Goal: Task Accomplishment & Management: Manage account settings

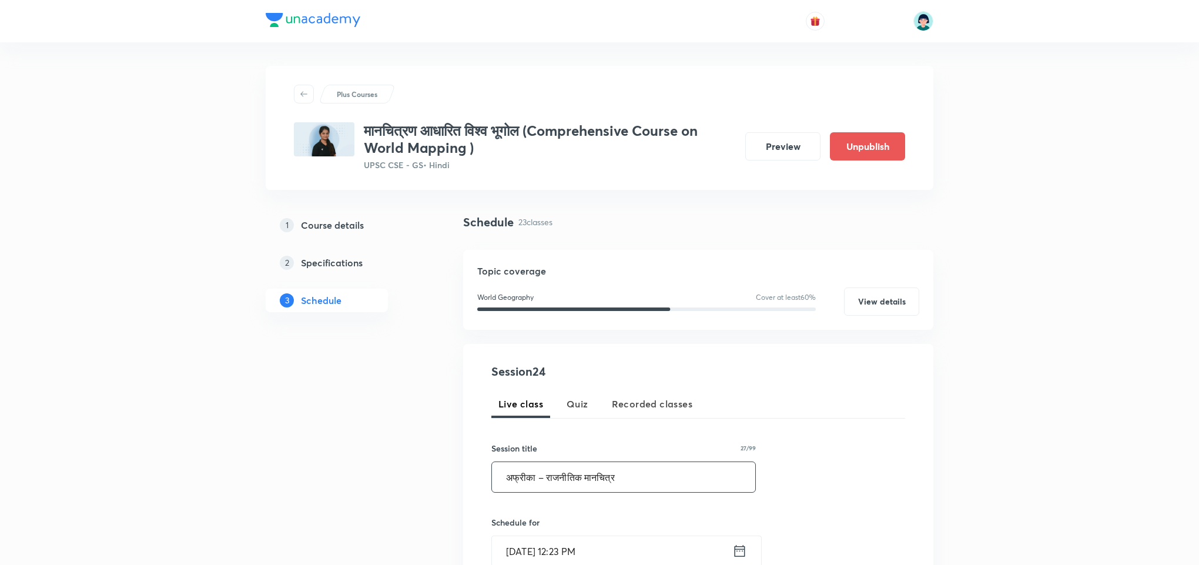
type input "अफ्रीका – राजनीतिक मानचित्र"
click at [521, 545] on input "Sep 3, 2025, 12:23 PM" at bounding box center [612, 551] width 240 height 30
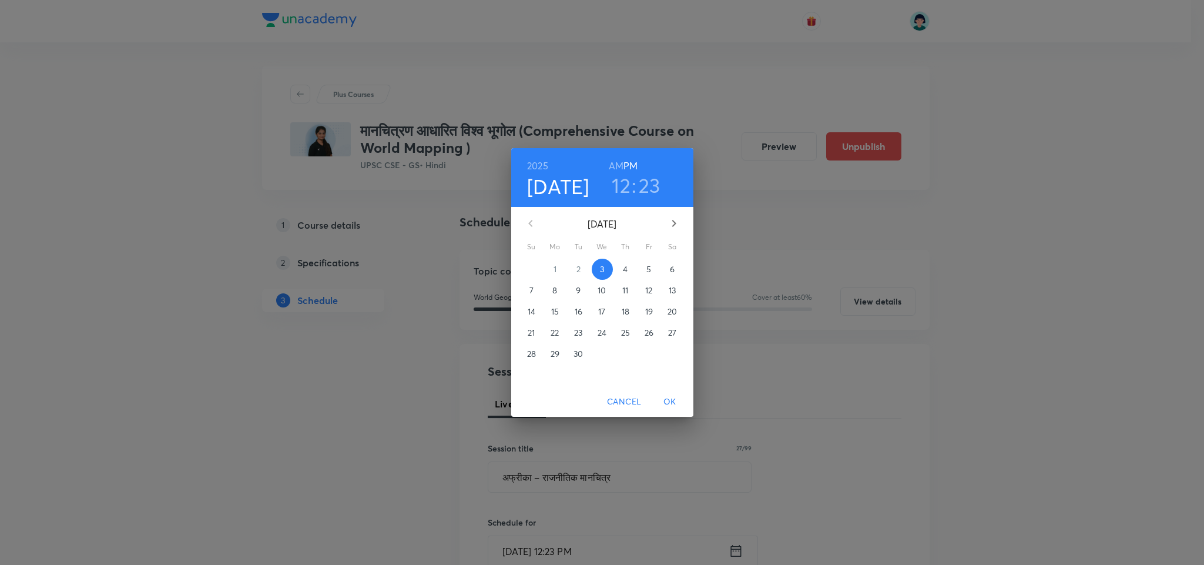
click at [619, 265] on span "4" at bounding box center [625, 269] width 21 height 12
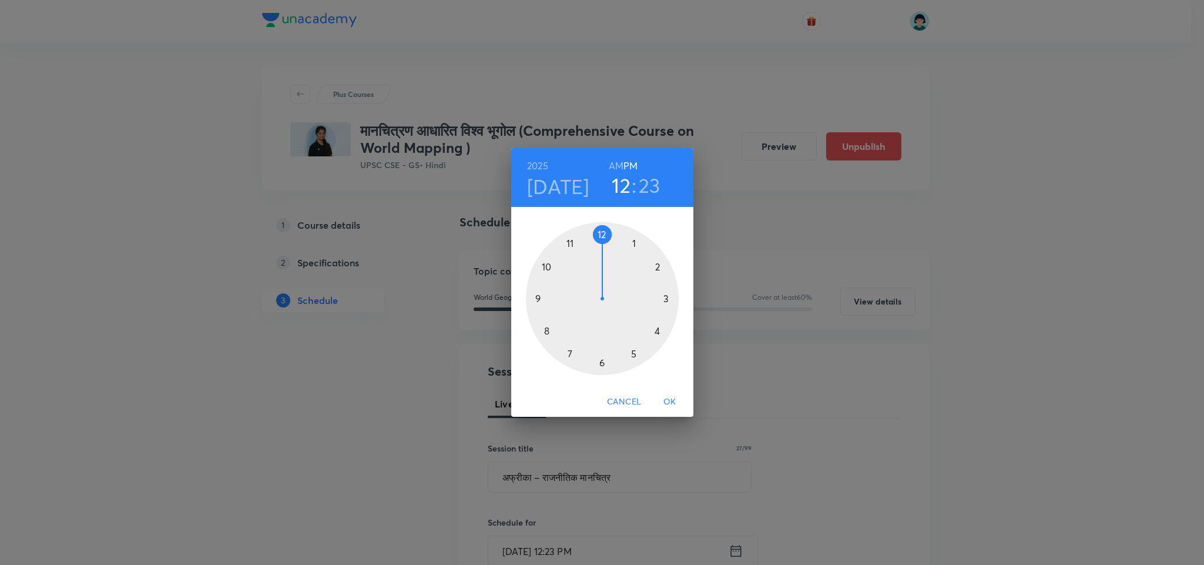
click at [601, 367] on div at bounding box center [602, 298] width 153 height 153
click at [600, 231] on div at bounding box center [602, 298] width 153 height 153
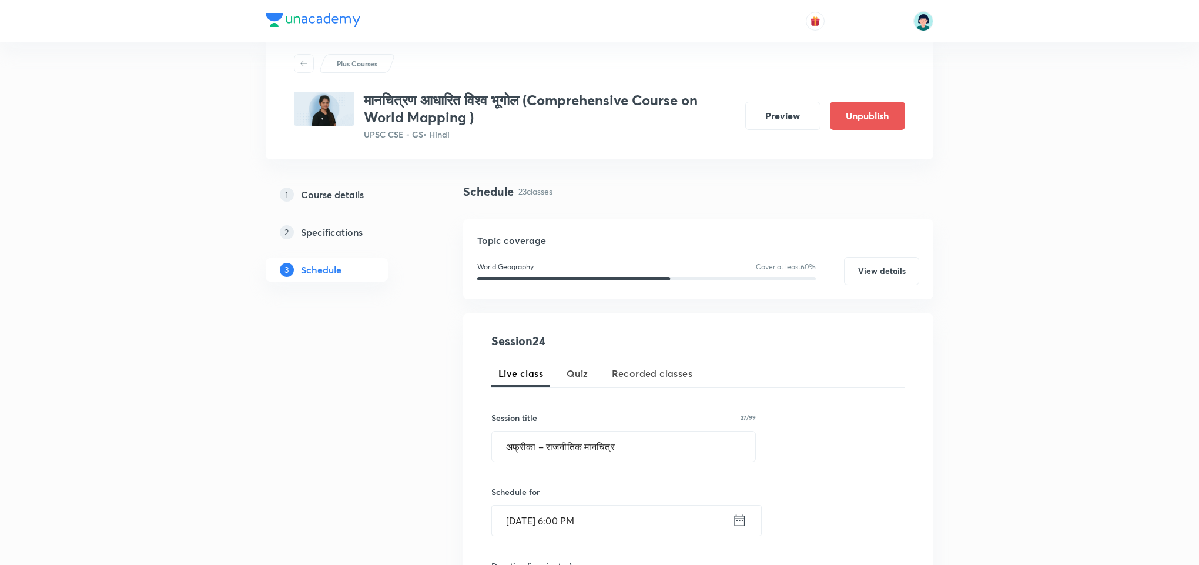
scroll to position [35, 0]
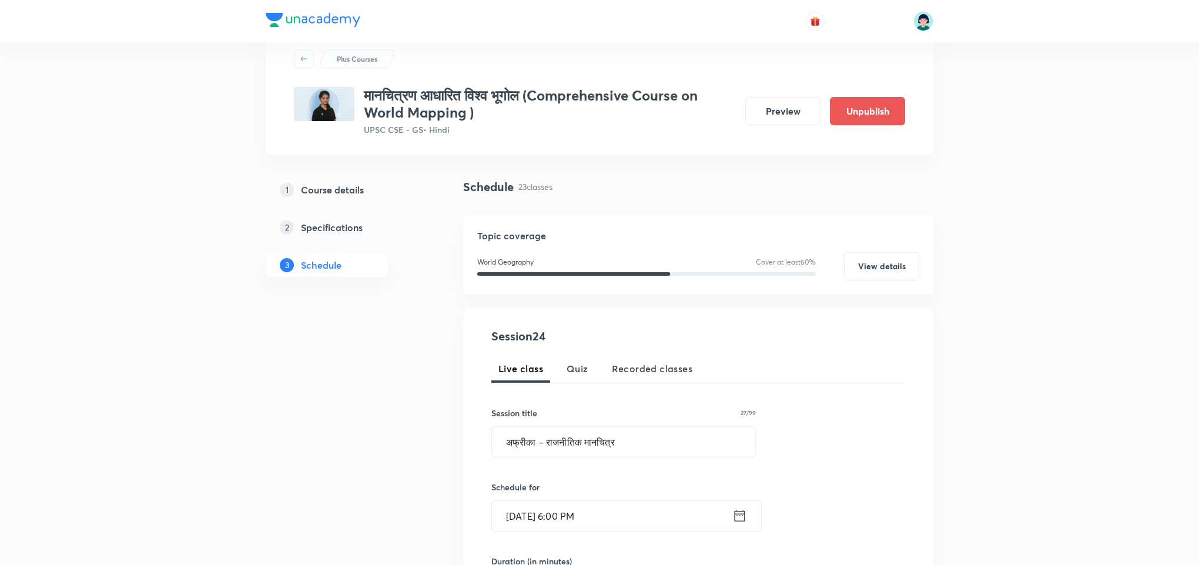
click at [766, 350] on div "Session 24 Live class Quiz Recorded classes Session title 27/99 अफ्रीका – राजनी…" at bounding box center [698, 527] width 414 height 401
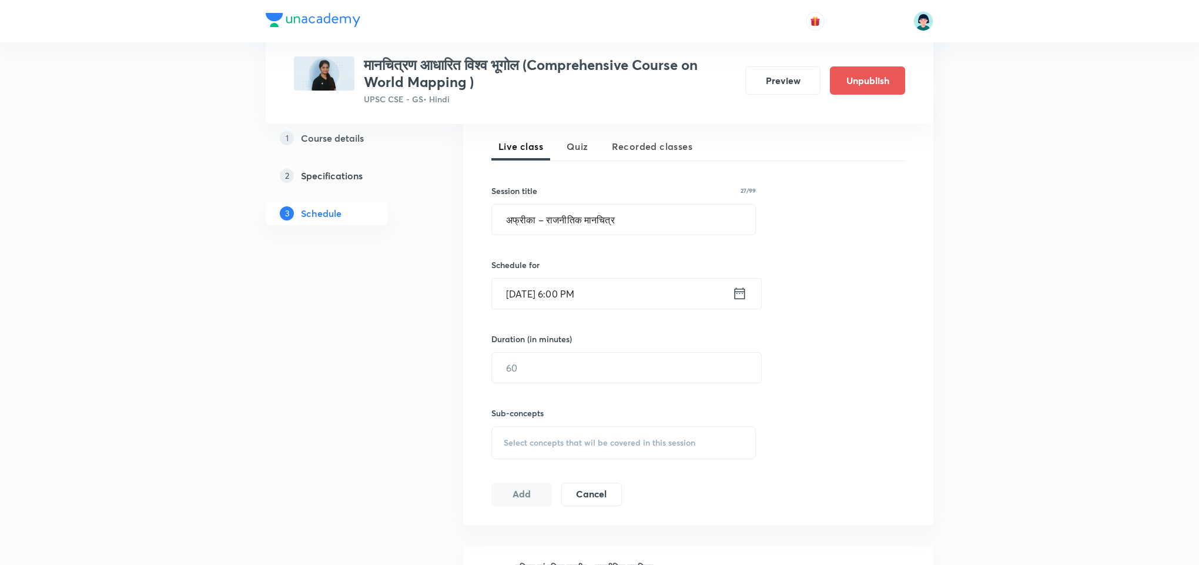
scroll to position [282, 0]
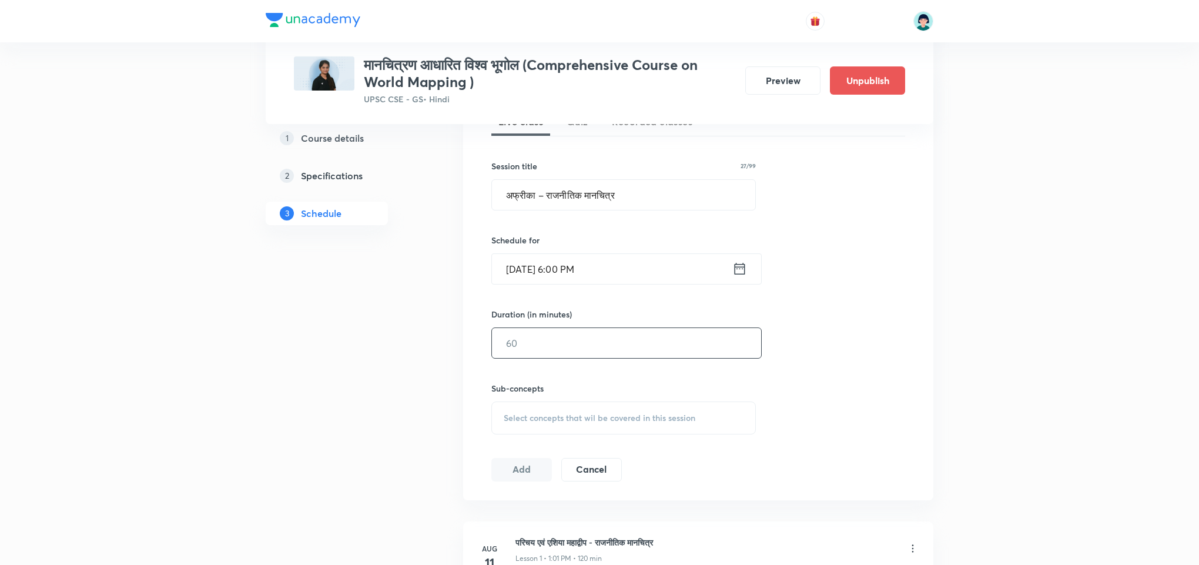
click at [571, 337] on input "text" at bounding box center [626, 343] width 269 height 30
click at [580, 358] on input "text" at bounding box center [626, 343] width 269 height 30
type input "120"
click at [673, 414] on span "Select concepts that wil be covered in this session" at bounding box center [600, 417] width 192 height 9
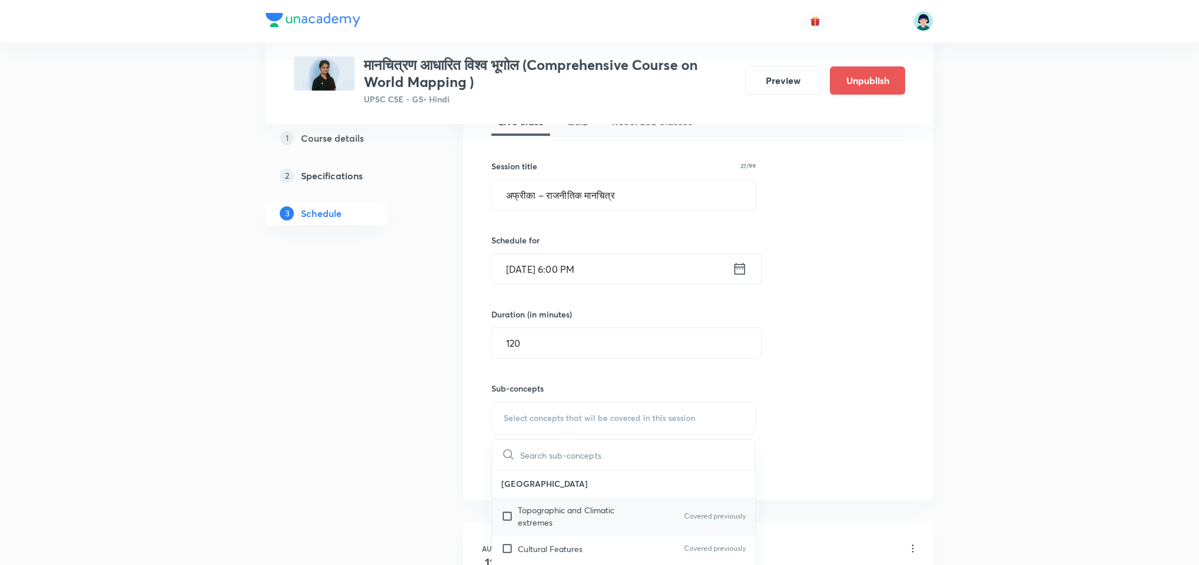
click at [538, 516] on p "Topographic and Climatic extremes" at bounding box center [577, 516] width 119 height 25
checkbox input "true"
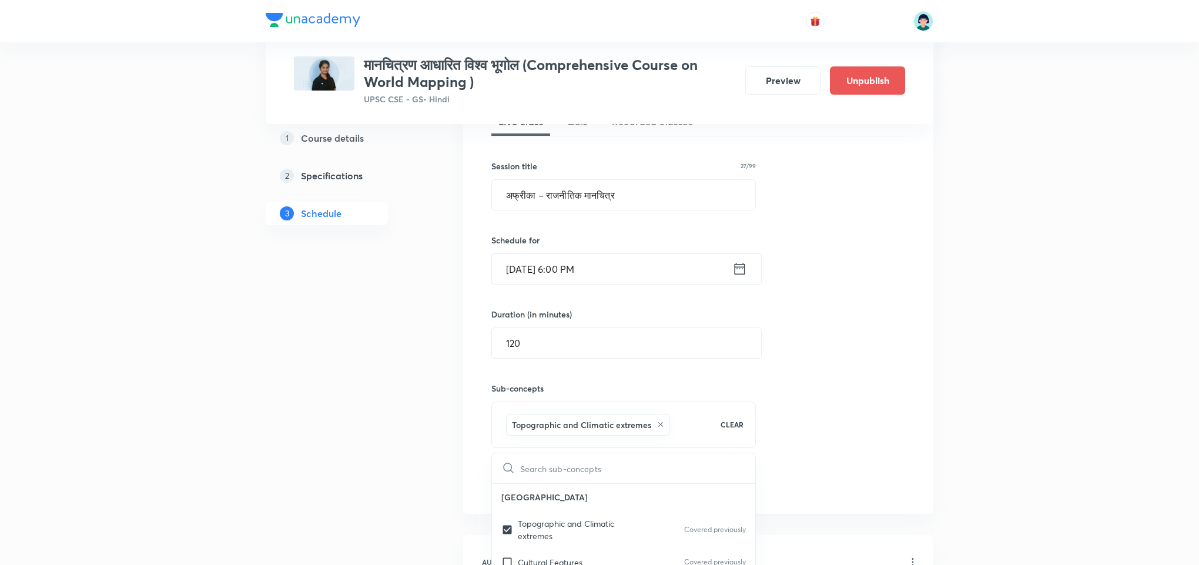
click at [880, 191] on div "Session 24 Live class Quiz Recorded classes Session title 27/99 अफ्रीका – राजनी…" at bounding box center [698, 287] width 414 height 414
click at [529, 487] on button "Add" at bounding box center [521, 482] width 61 height 24
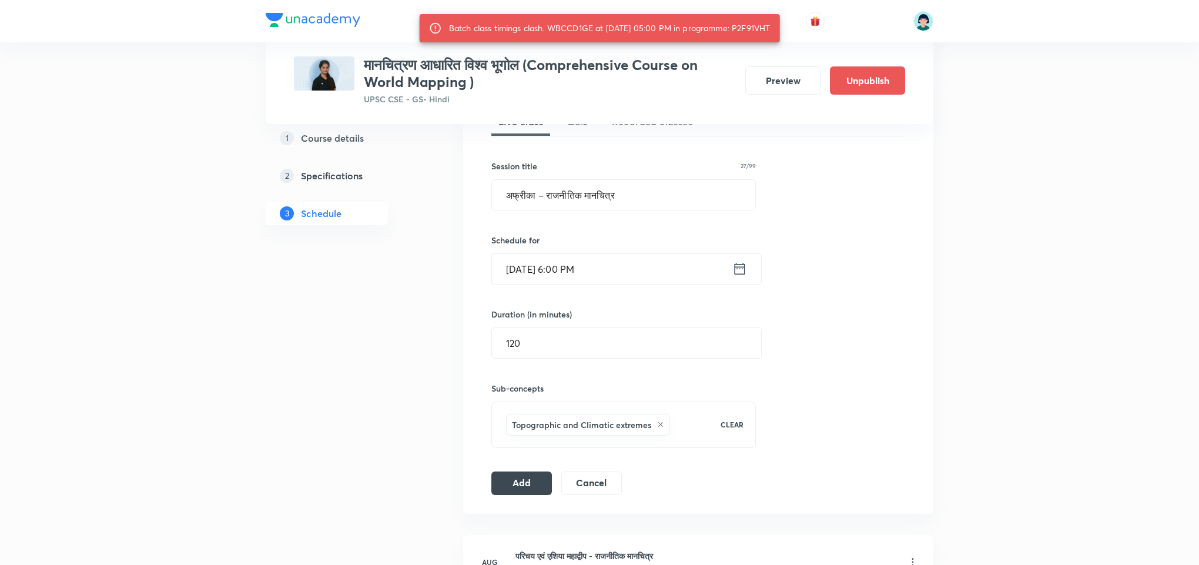
click at [573, 279] on input "Sep 4, 2025, 6:00 PM" at bounding box center [612, 269] width 240 height 30
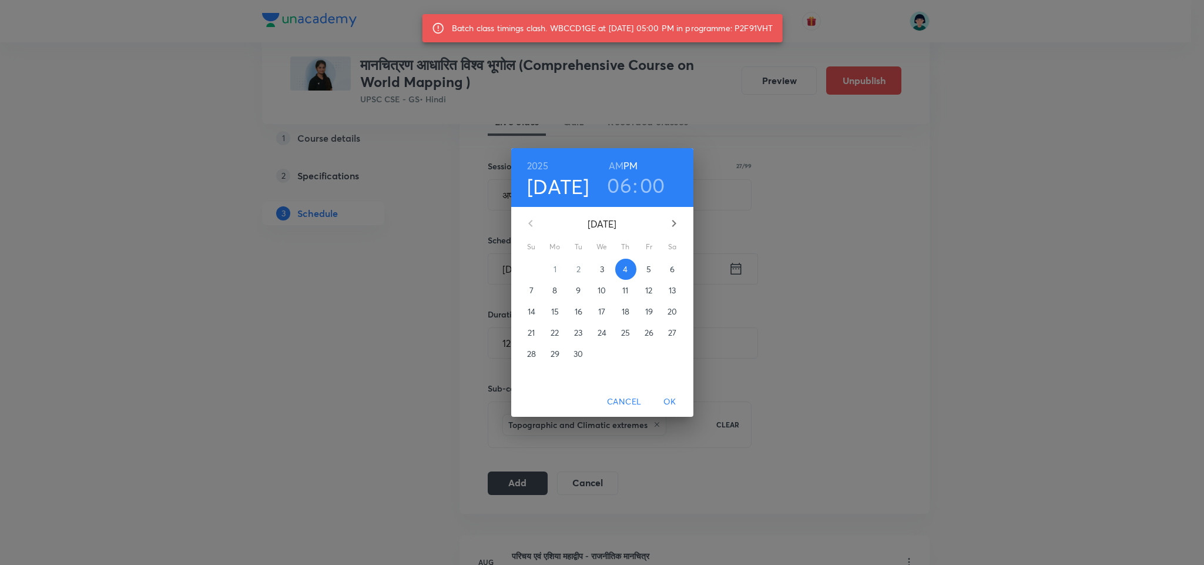
click at [646, 182] on h3 "00" at bounding box center [652, 185] width 25 height 25
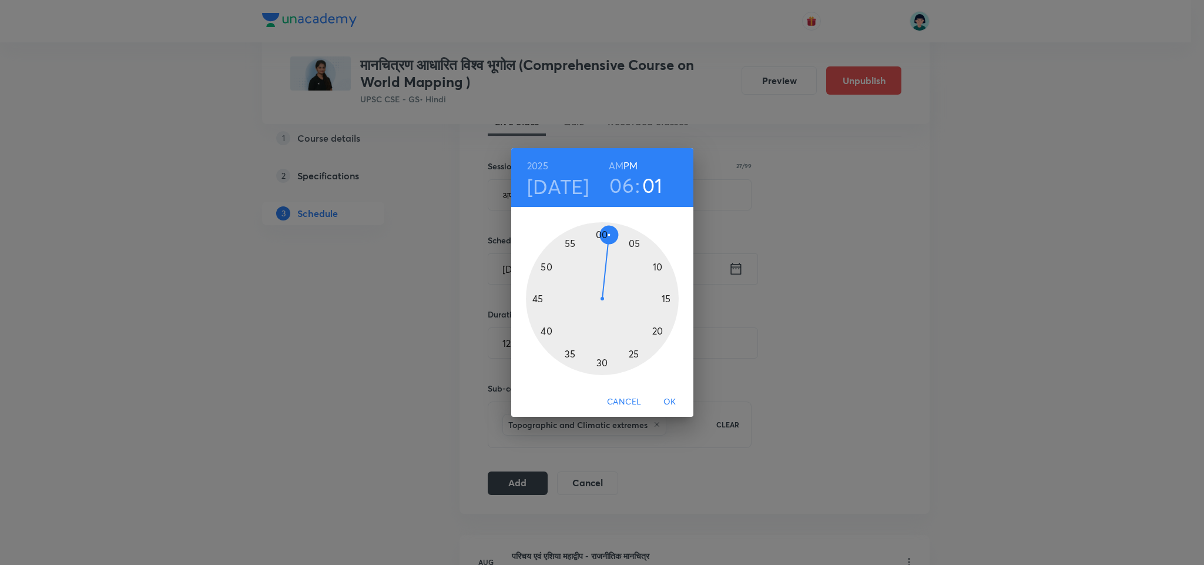
drag, startPoint x: 603, startPoint y: 231, endPoint x: 610, endPoint y: 233, distance: 7.3
click at [610, 233] on div at bounding box center [602, 298] width 153 height 153
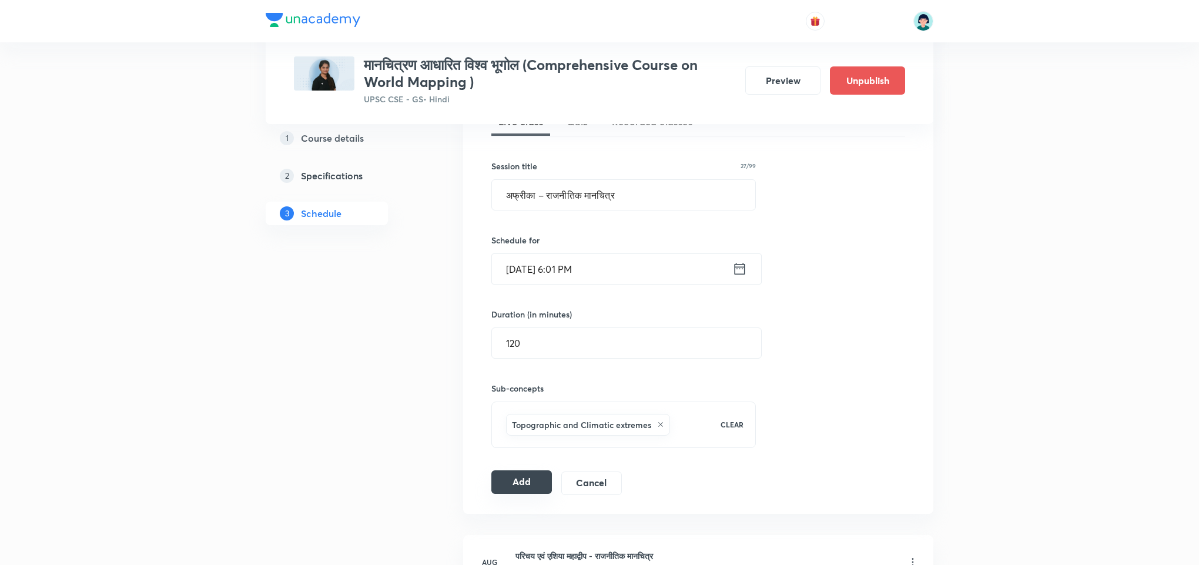
click at [540, 485] on button "Add" at bounding box center [521, 482] width 61 height 24
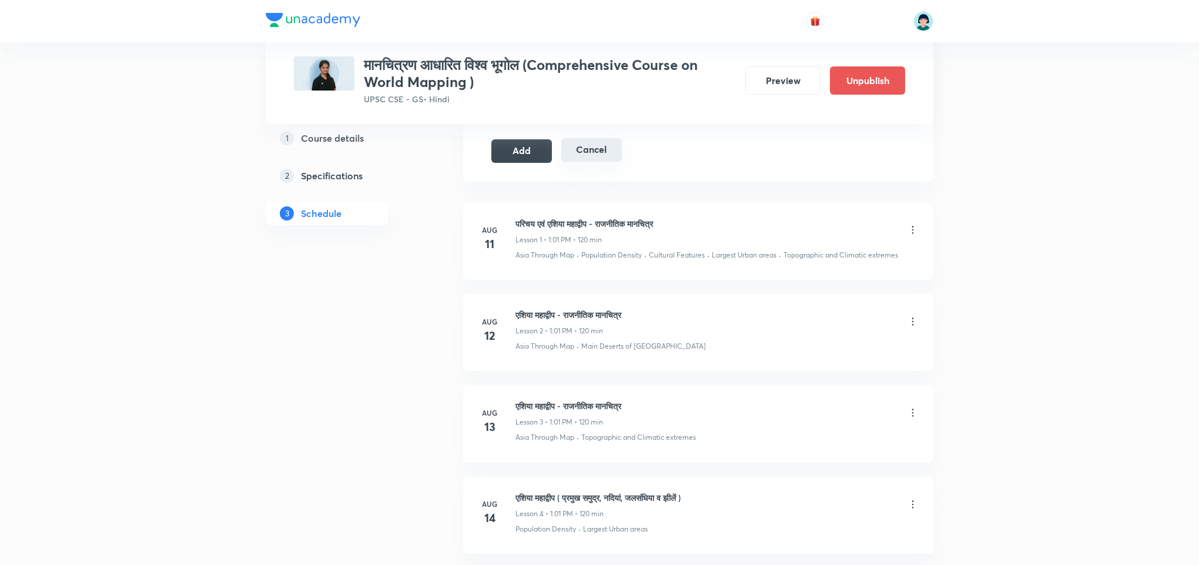
click at [589, 152] on button "Cancel" at bounding box center [591, 150] width 61 height 24
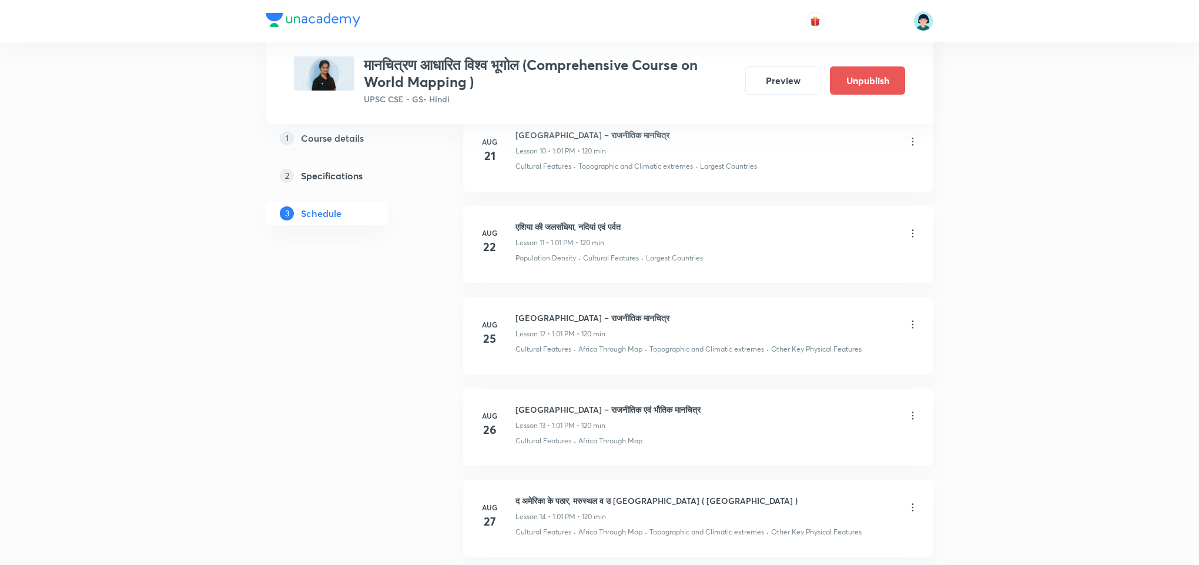
scroll to position [2057, 0]
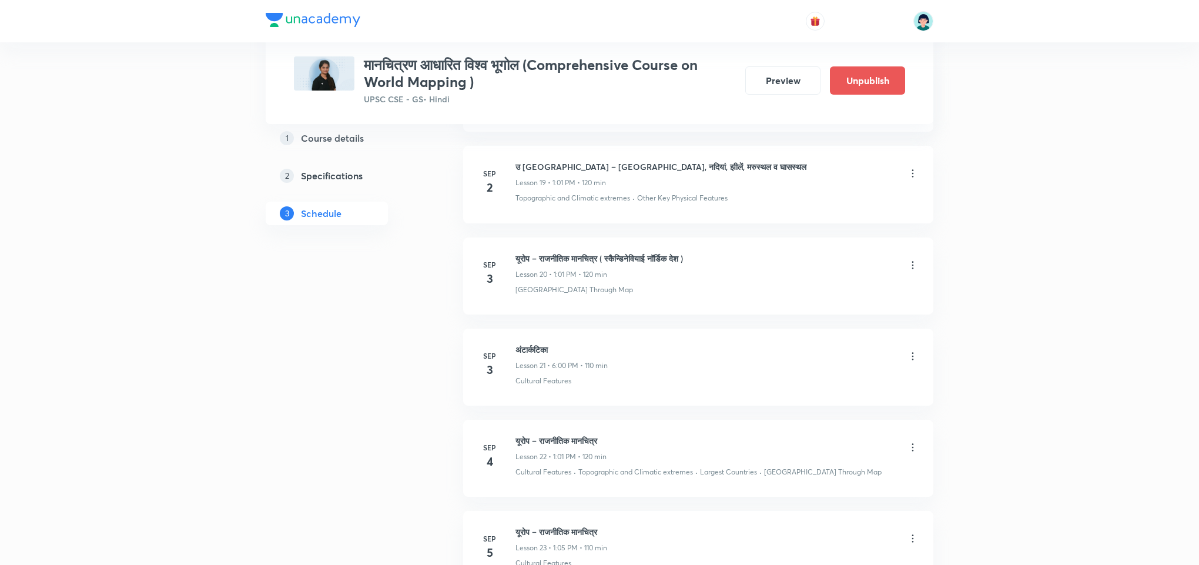
scroll to position [1881, 0]
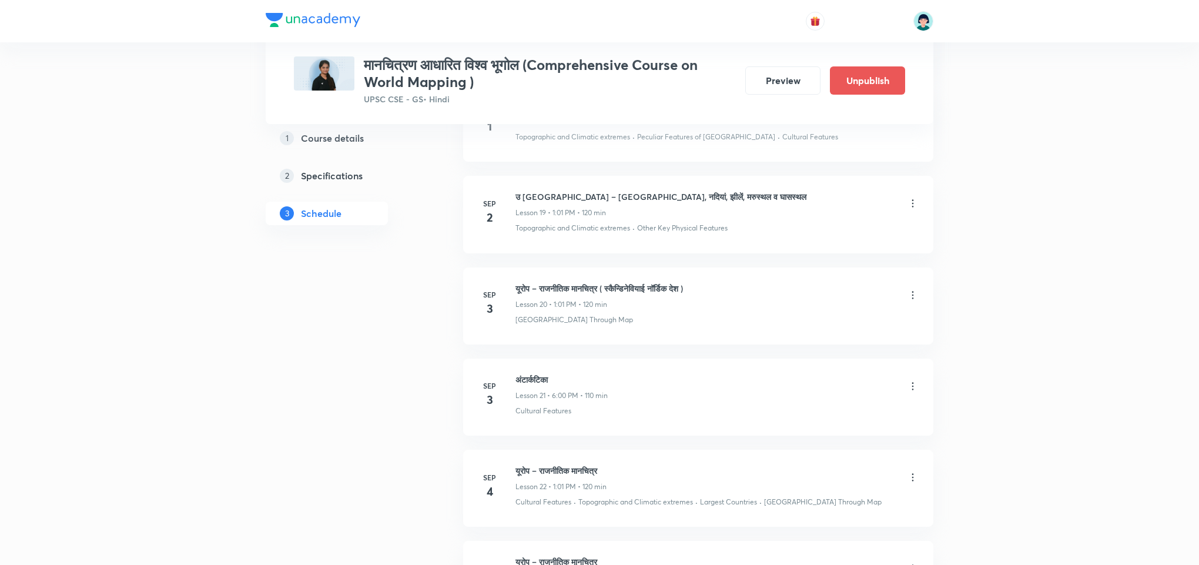
click at [915, 301] on icon at bounding box center [913, 295] width 12 height 12
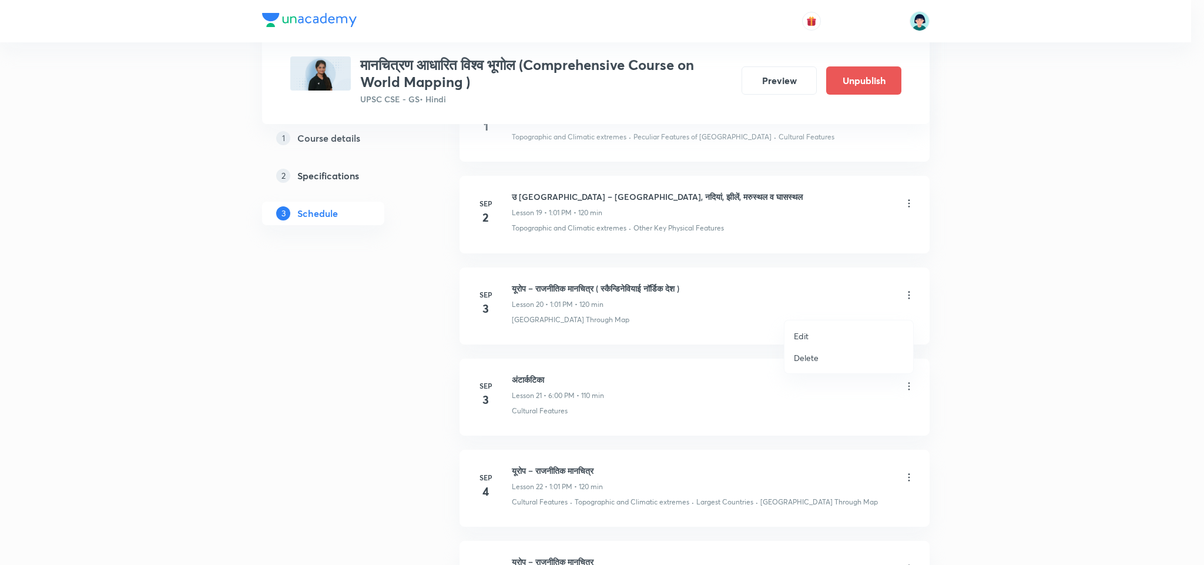
click at [825, 335] on li "Edit" at bounding box center [848, 336] width 129 height 22
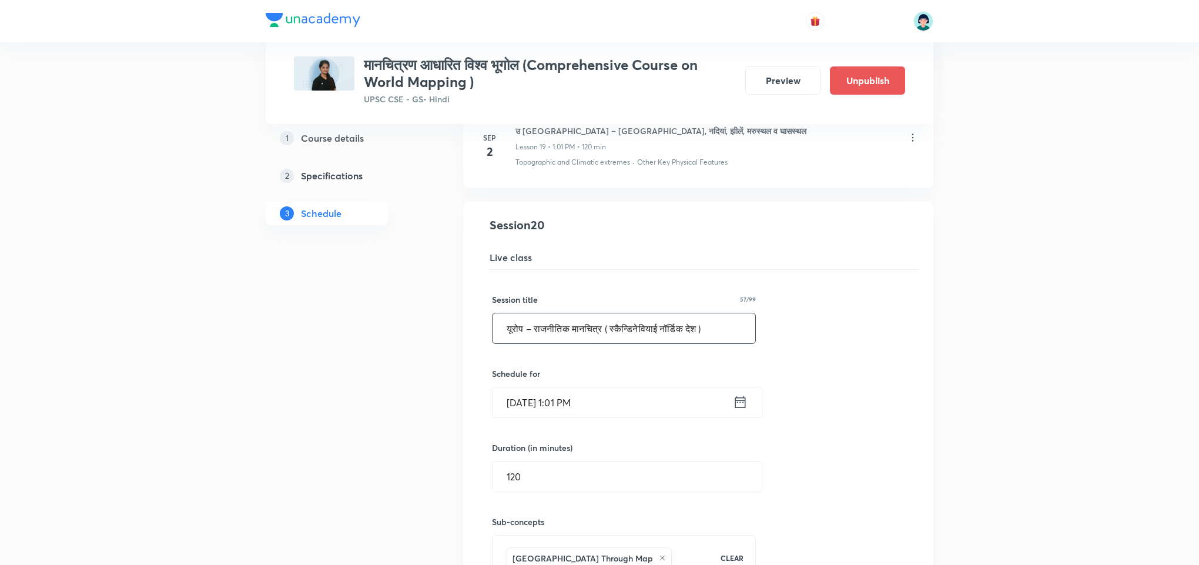
drag, startPoint x: 732, startPoint y: 321, endPoint x: 730, endPoint y: 330, distance: 8.6
click at [730, 330] on div "Session title 57/99 यूरोप – राजनीतिक मानचित्र ( स्कैन्डिनेवियाई नॉर्डिक देश ) ​" at bounding box center [624, 318] width 264 height 51
click at [730, 330] on input "यूरोप – राजनीतिक मानचित्र ( स्कैन्डिनेवियाई नॉर्डिक देश )" at bounding box center [623, 328] width 263 height 30
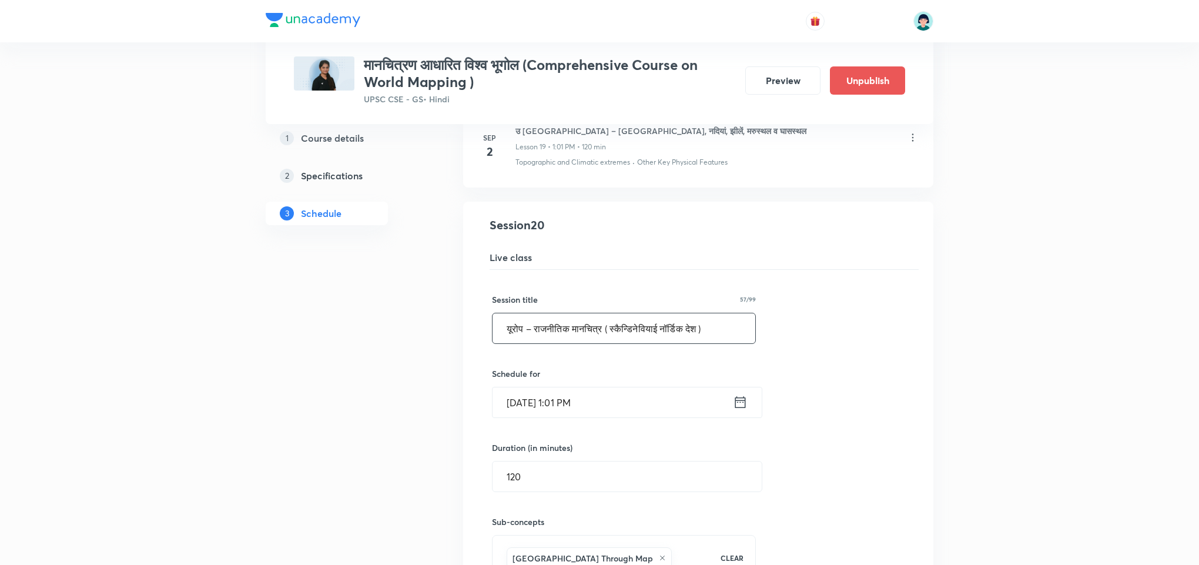
click at [730, 330] on input "यूरोप – राजनीतिक मानचित्र ( स्कैन्डिनेवियाई नॉर्डिक देश )" at bounding box center [623, 328] width 263 height 30
paste input "अफ्रीका – राजनीतिक मानचित्र ( उत्तरी व पूर्वी ) Horn of Africa"
type input "अफ्रीका – राजनीतिक मानचित्र ( उत्तरी व पूर्वी ) Horn of Africa"
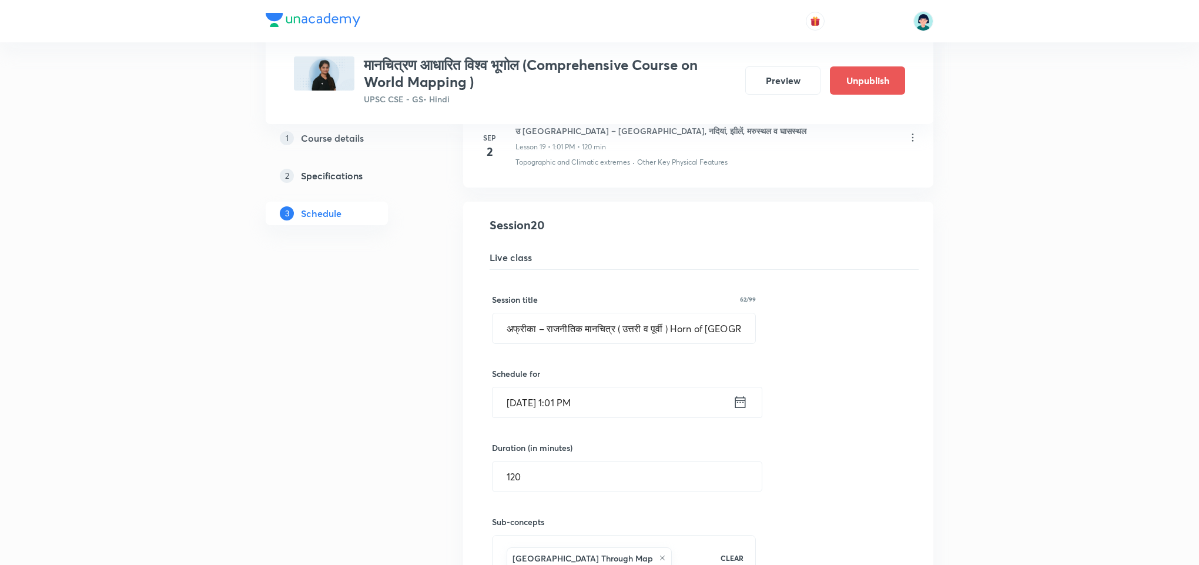
click at [871, 391] on div "Session title 62/99 अफ्रीका – राजनीतिक मानचित्र ( उत्तरी व पूर्वी ) Horn of Afr…" at bounding box center [698, 449] width 412 height 358
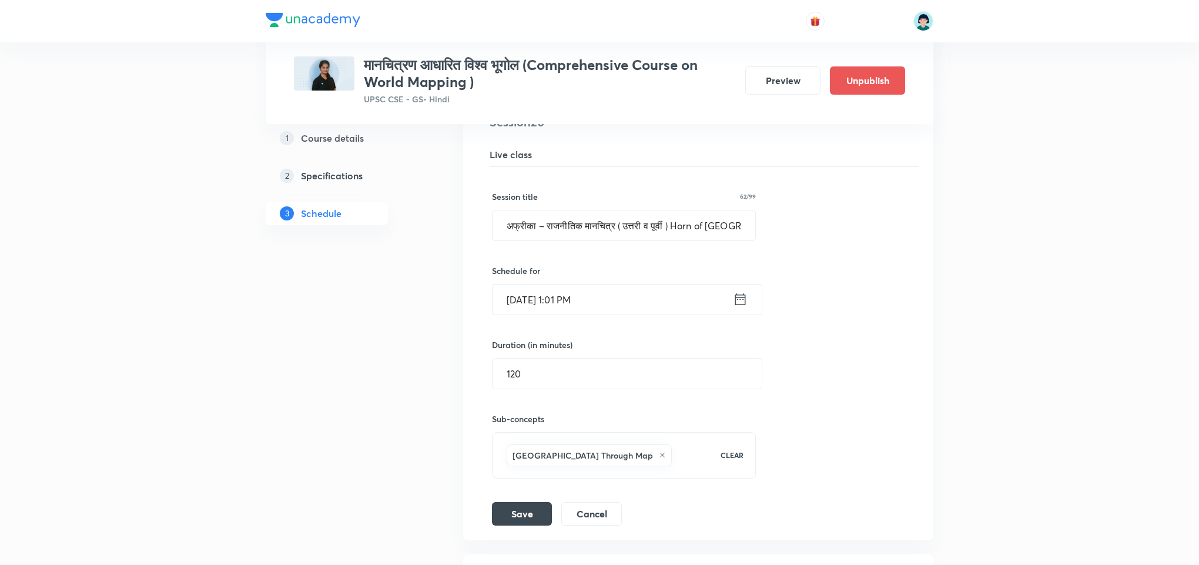
scroll to position [1987, 0]
click at [712, 236] on input "अफ्रीका – राजनीतिक मानचित्र ( उत्तरी व पूर्वी ) Horn of Africa" at bounding box center [623, 222] width 263 height 30
click at [531, 521] on button "Save" at bounding box center [522, 510] width 60 height 24
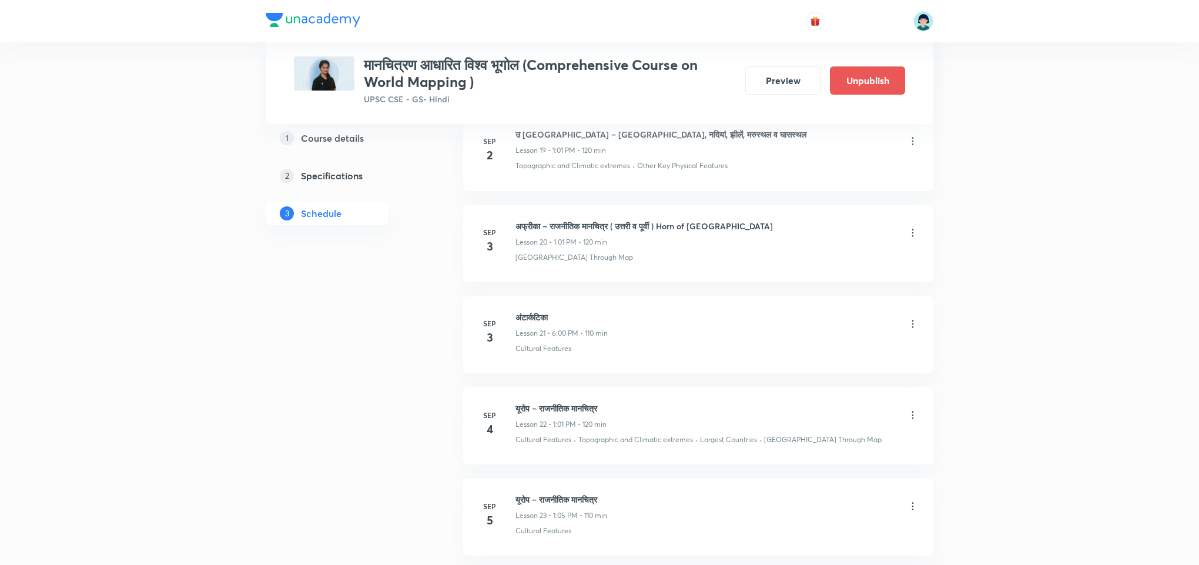
scroll to position [2339, 0]
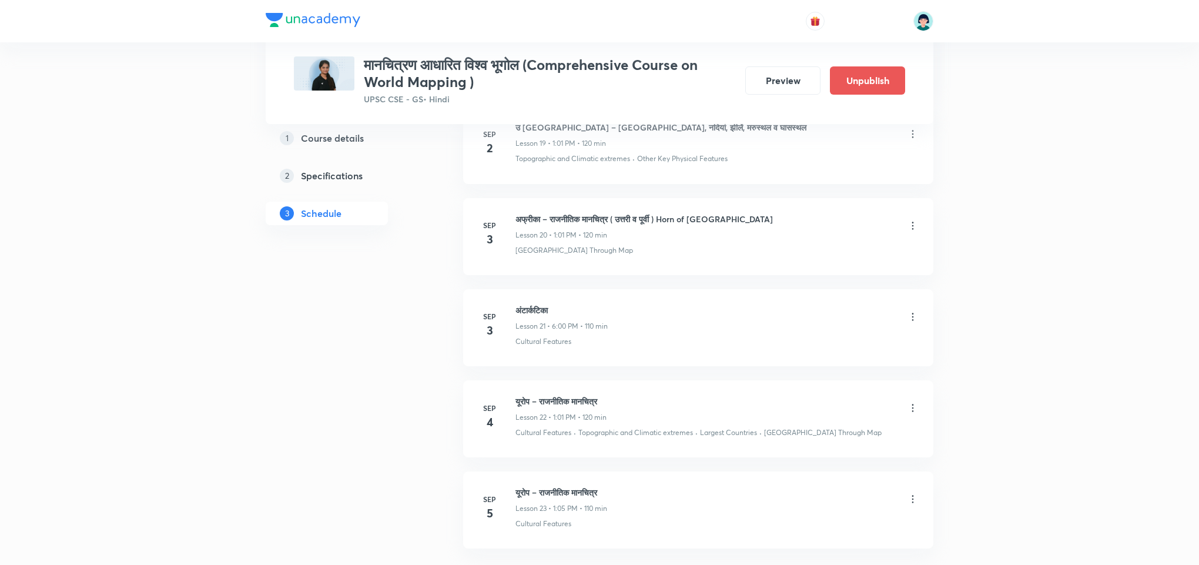
click at [915, 323] on icon at bounding box center [913, 317] width 12 height 12
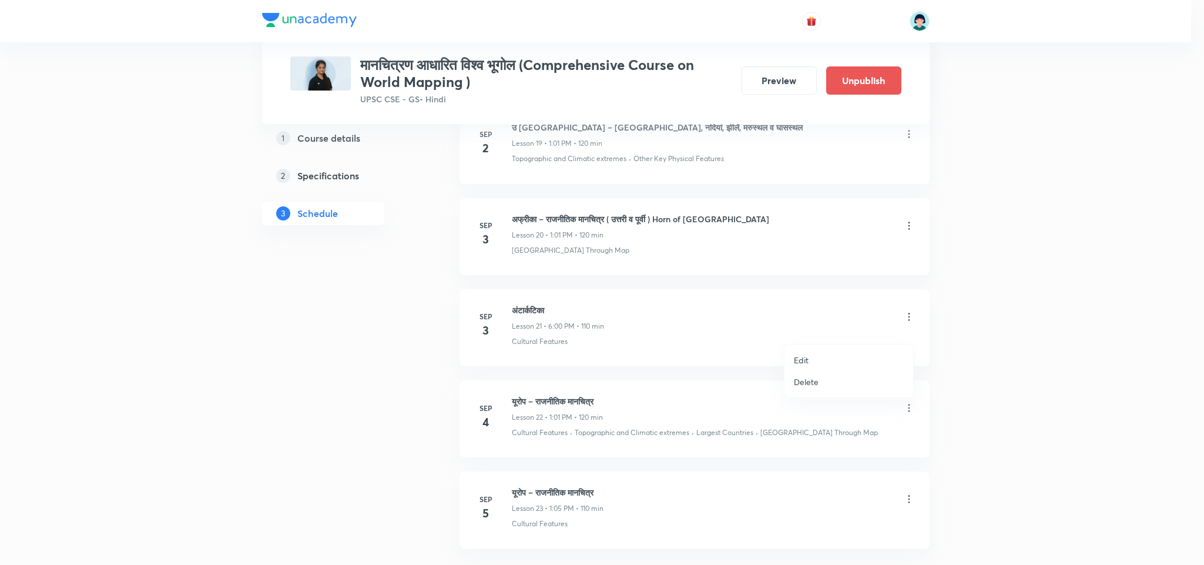
click at [820, 361] on li "Edit" at bounding box center [848, 360] width 129 height 22
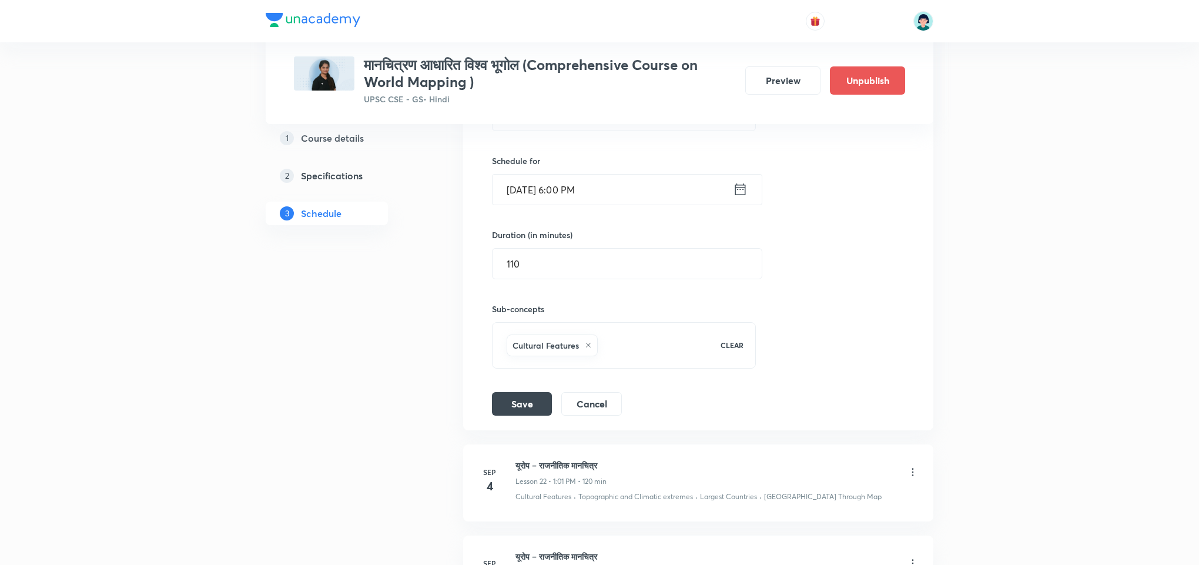
scroll to position [2163, 0]
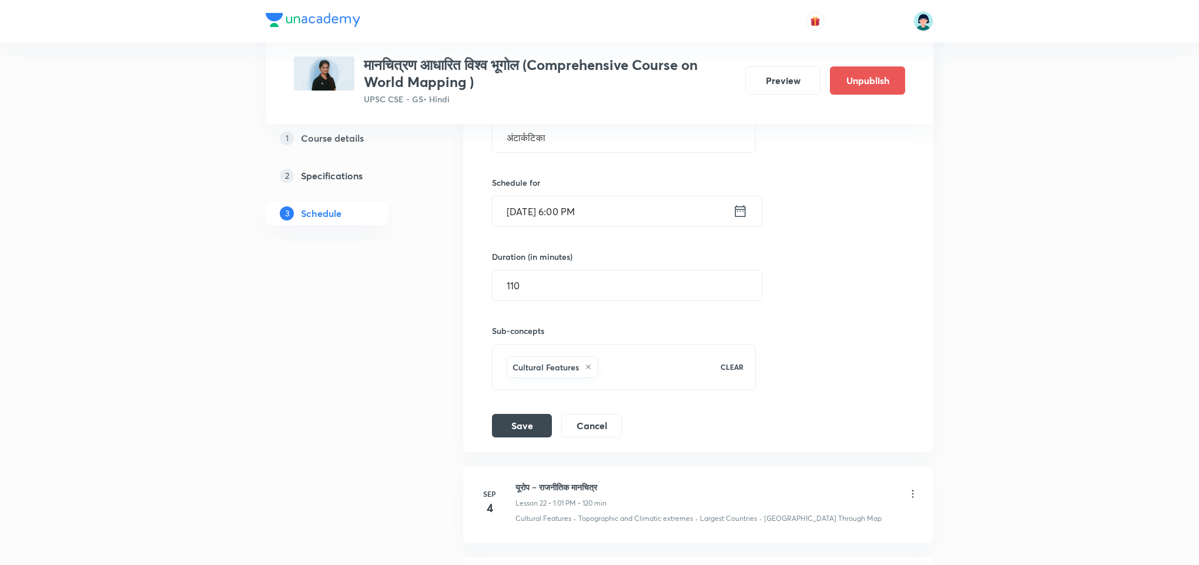
click at [767, 314] on div "Session title 11/99 अंटार्कटिका ​ Schedule for Sep 3, 2025, 6:00 PM ​ Duration …" at bounding box center [698, 258] width 412 height 358
click at [576, 149] on input "अंटार्कटिका" at bounding box center [623, 137] width 263 height 30
paste input "अफ्रीका – राजनीतिक मानचित्र ( मध्य व पश्चिमी )"
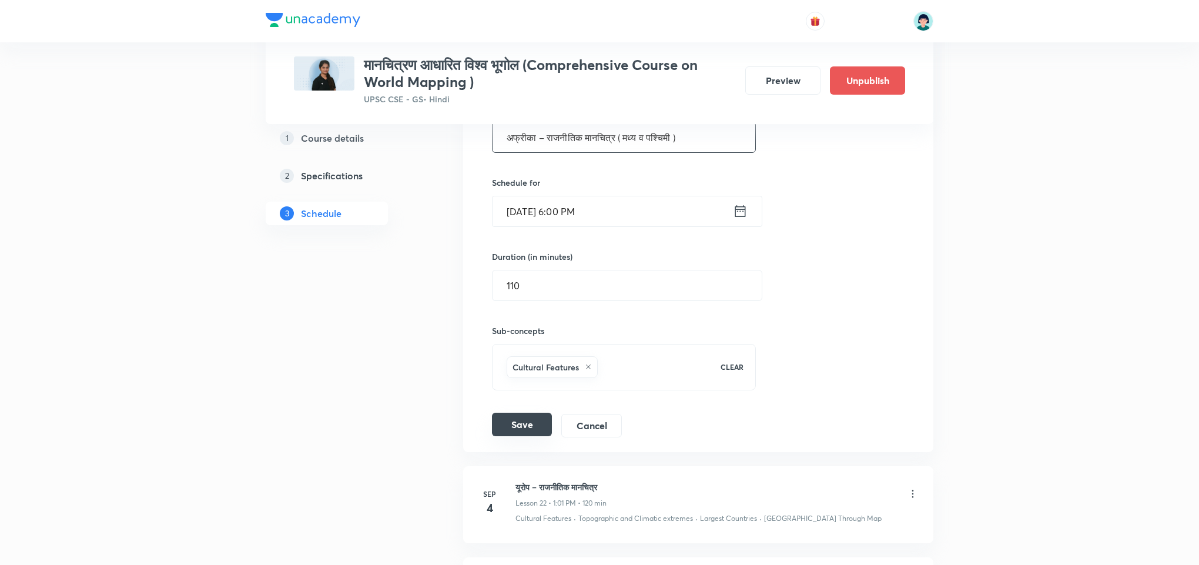
type input "अफ्रीका – राजनीतिक मानचित्र ( मध्य व पश्चिमी )"
click at [508, 428] on button "Save" at bounding box center [522, 424] width 60 height 24
